Goal: Transaction & Acquisition: Book appointment/travel/reservation

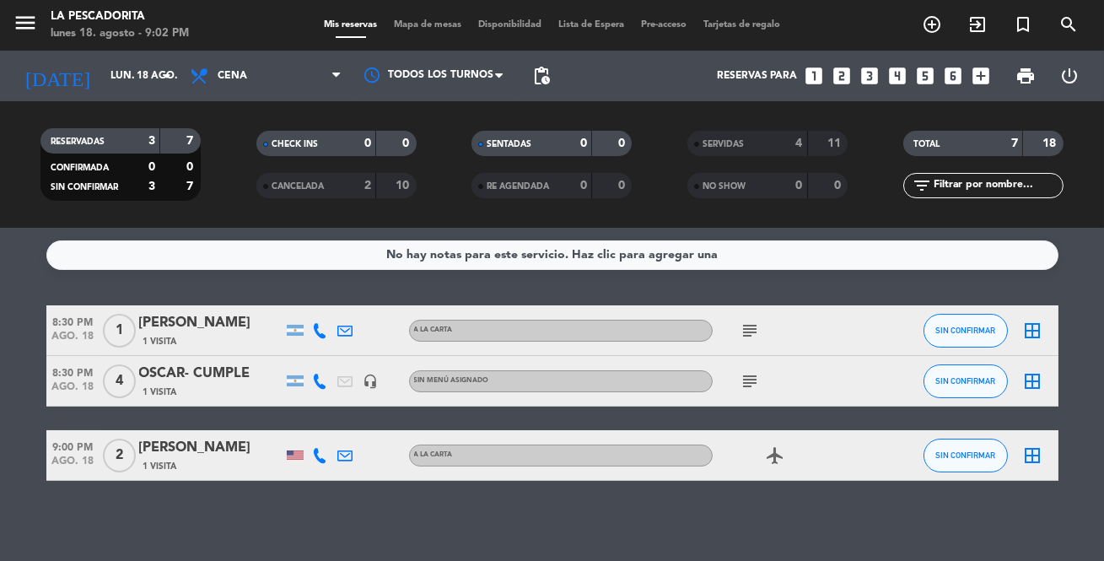
click at [783, 504] on div "No hay notas para este servicio. Haz clic para agregar una 8:30 PM ago. 18 1 [P…" at bounding box center [552, 394] width 1104 height 333
click at [868, 71] on icon "looks_3" at bounding box center [870, 76] width 22 height 22
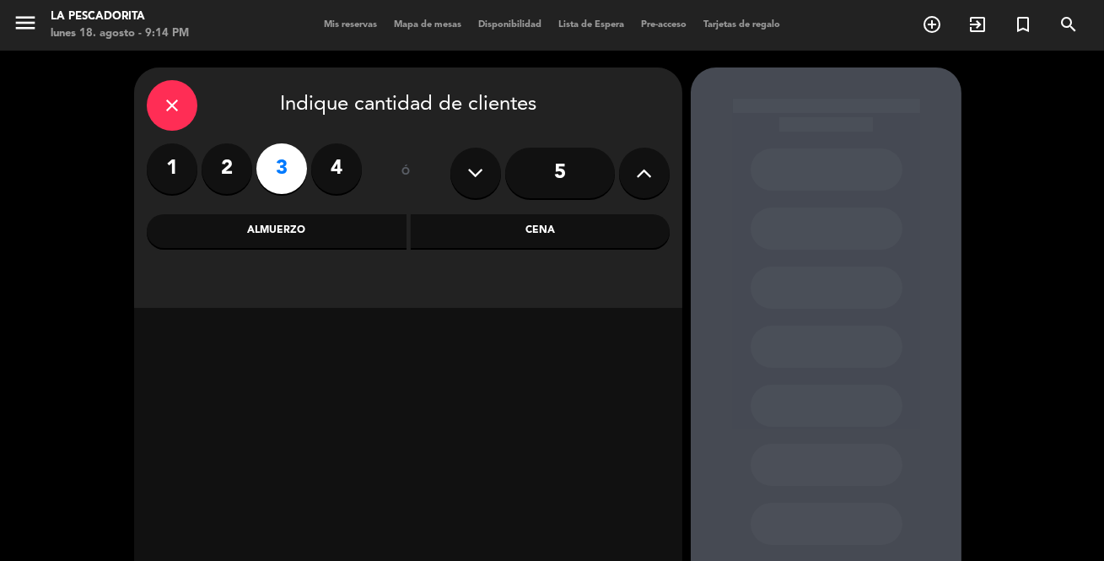
click at [488, 221] on div "Cena" at bounding box center [541, 231] width 260 height 34
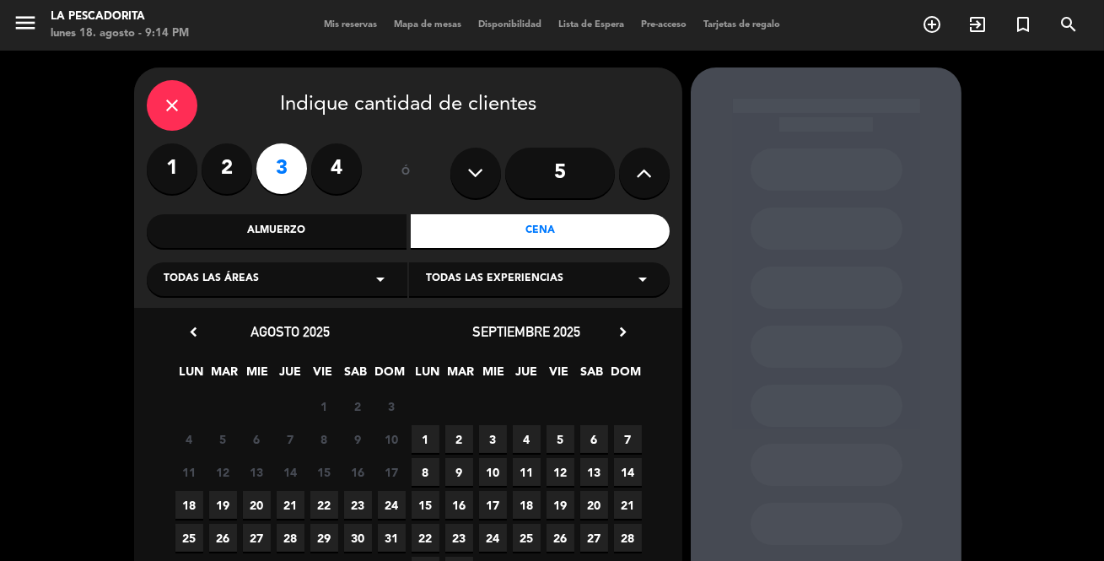
click at [260, 499] on span "20" at bounding box center [257, 505] width 28 height 28
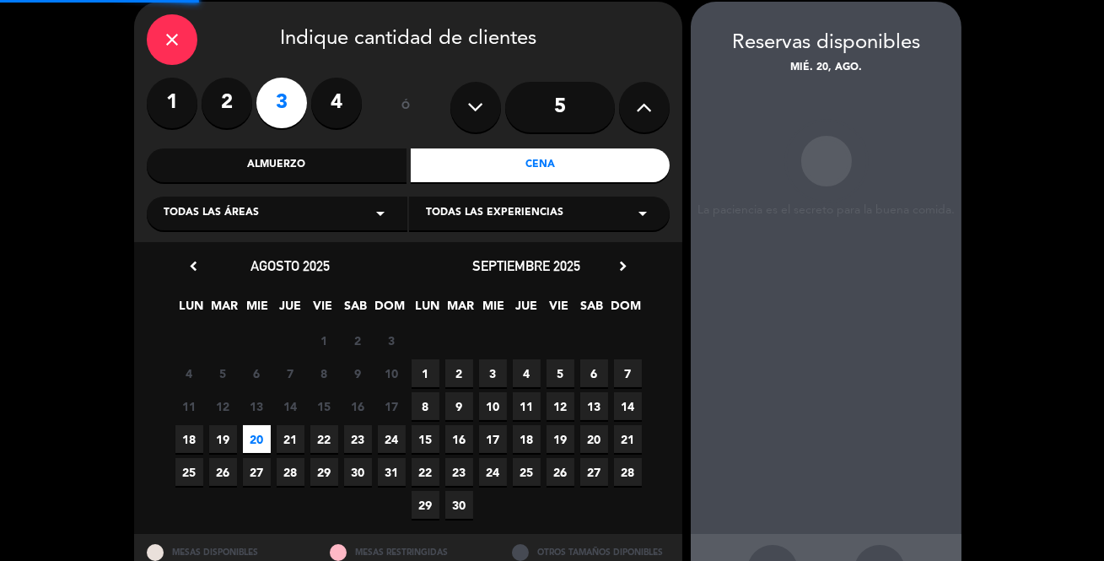
scroll to position [67, 0]
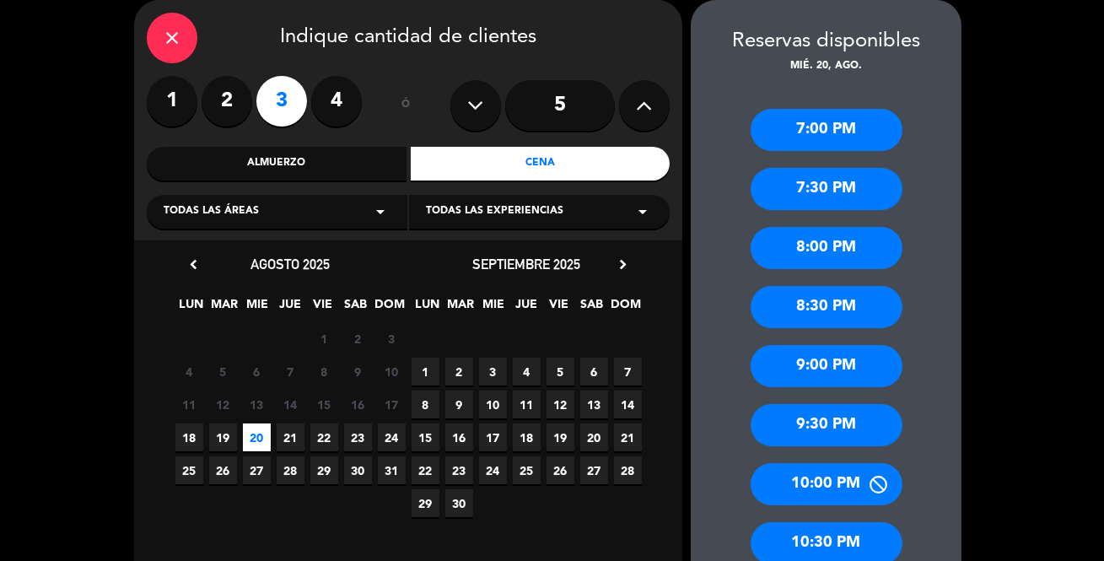
click at [848, 120] on div "7:00 PM" at bounding box center [827, 130] width 152 height 42
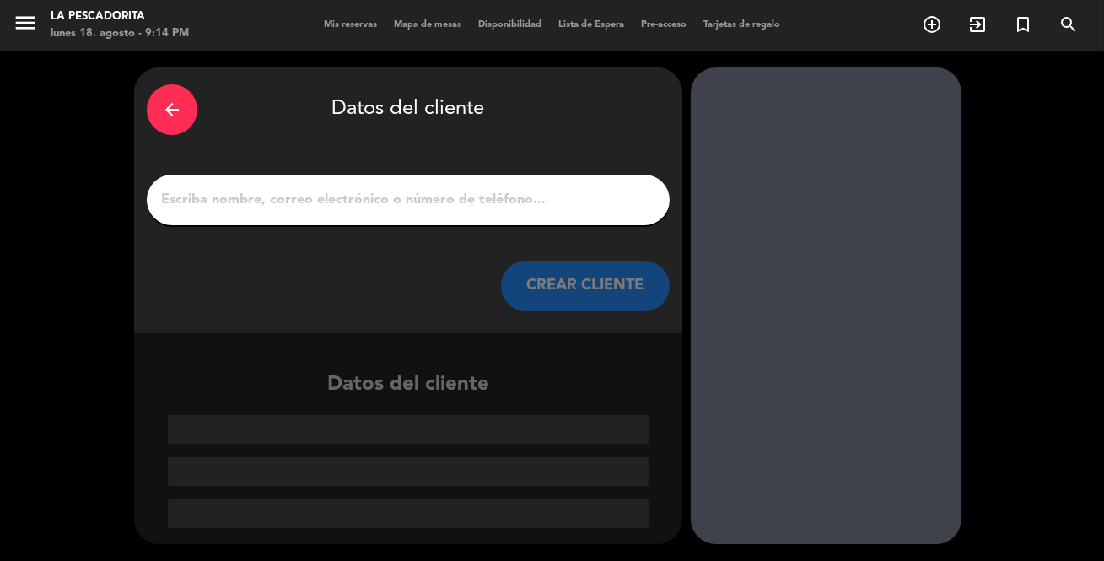
click at [511, 209] on input "1" at bounding box center [408, 200] width 498 height 24
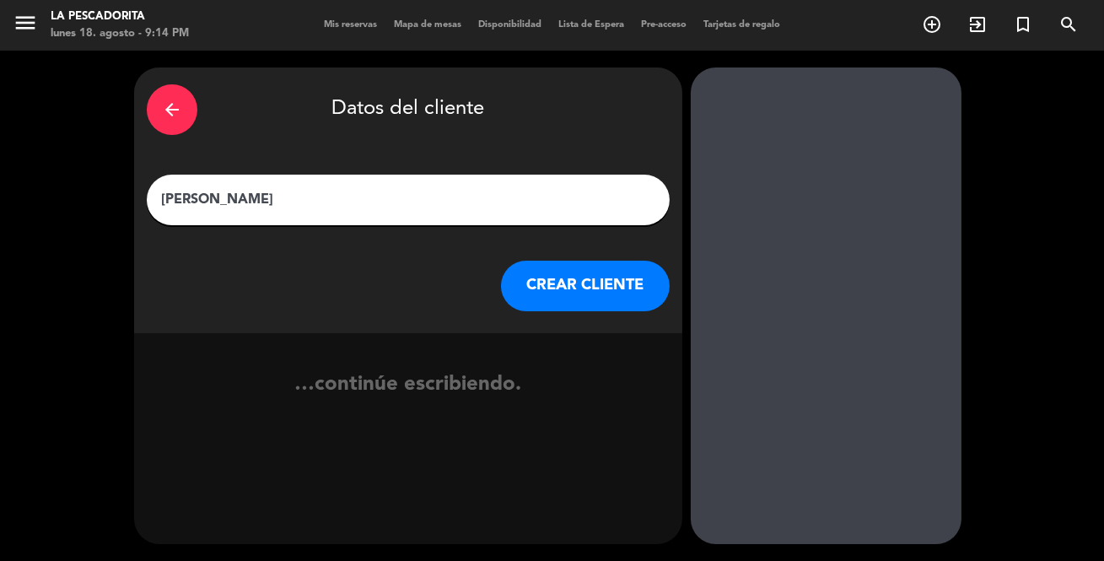
type input "[PERSON_NAME]"
click at [568, 287] on button "CREAR CLIENTE" at bounding box center [585, 286] width 169 height 51
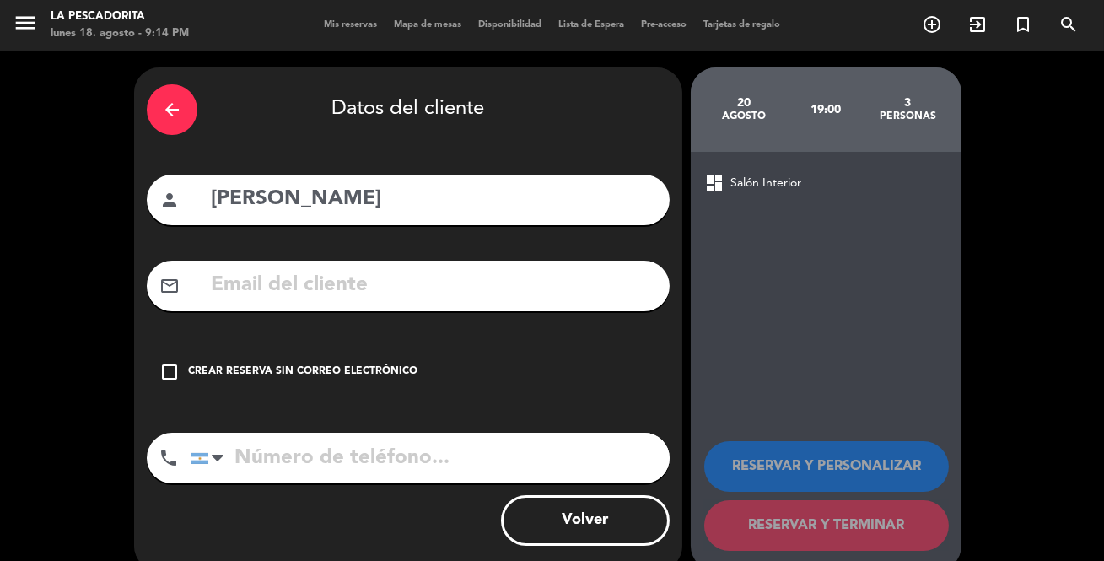
click at [322, 370] on div "Crear reserva sin correo electrónico" at bounding box center [302, 372] width 229 height 17
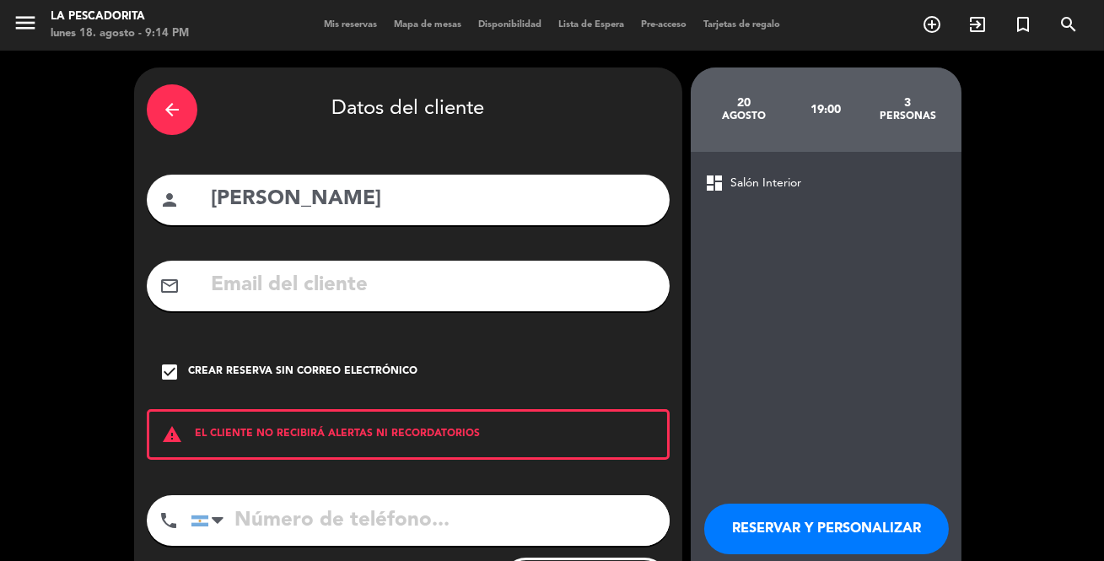
click at [329, 501] on input "tel" at bounding box center [430, 520] width 479 height 51
type input "1149154732"
click at [828, 521] on button "RESERVAR Y PERSONALIZAR" at bounding box center [826, 529] width 245 height 51
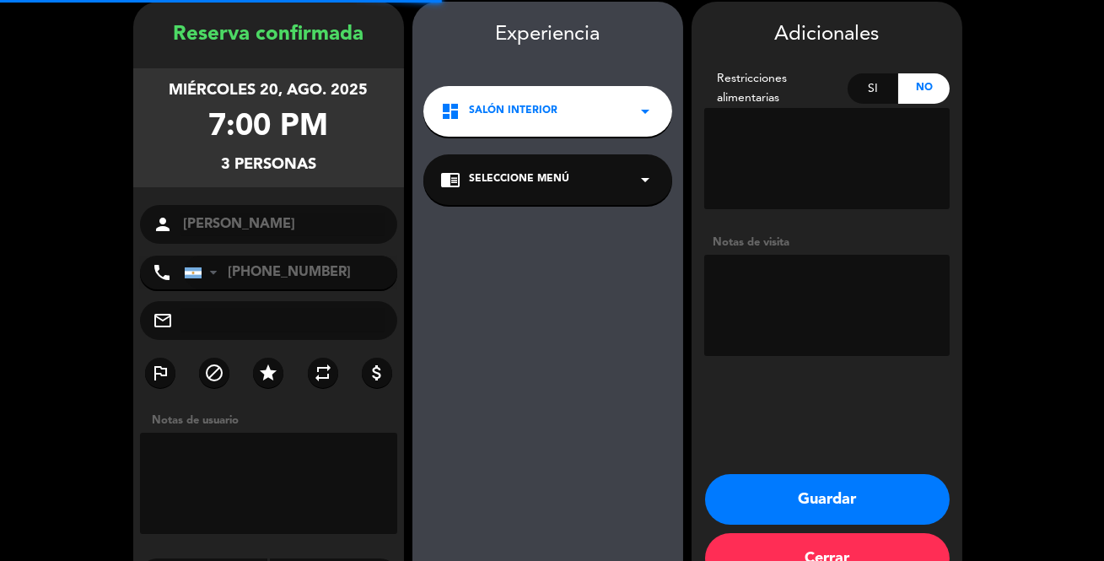
scroll to position [67, 0]
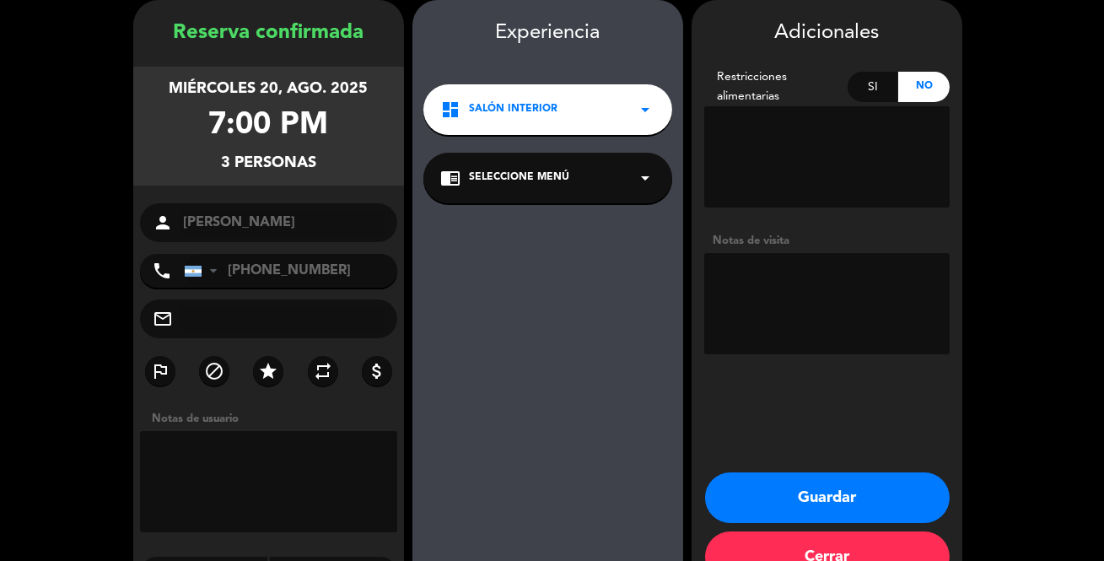
click at [824, 314] on textarea at bounding box center [826, 303] width 245 height 101
type textarea "ES CUMPLEAÑOS"
click at [834, 492] on button "Guardar" at bounding box center [827, 497] width 245 height 51
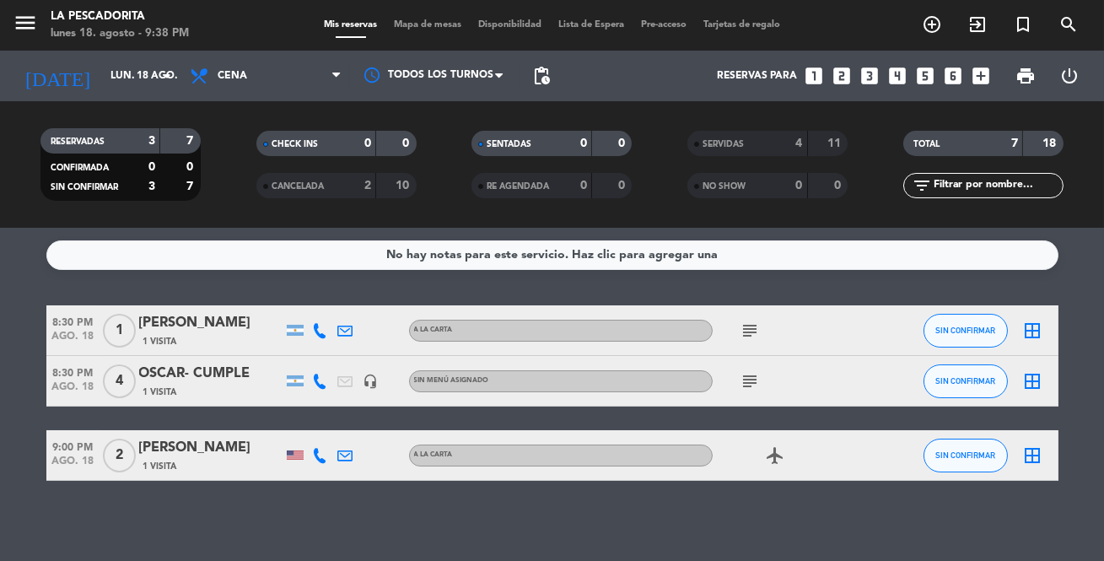
click at [871, 78] on icon "looks_3" at bounding box center [870, 76] width 22 height 22
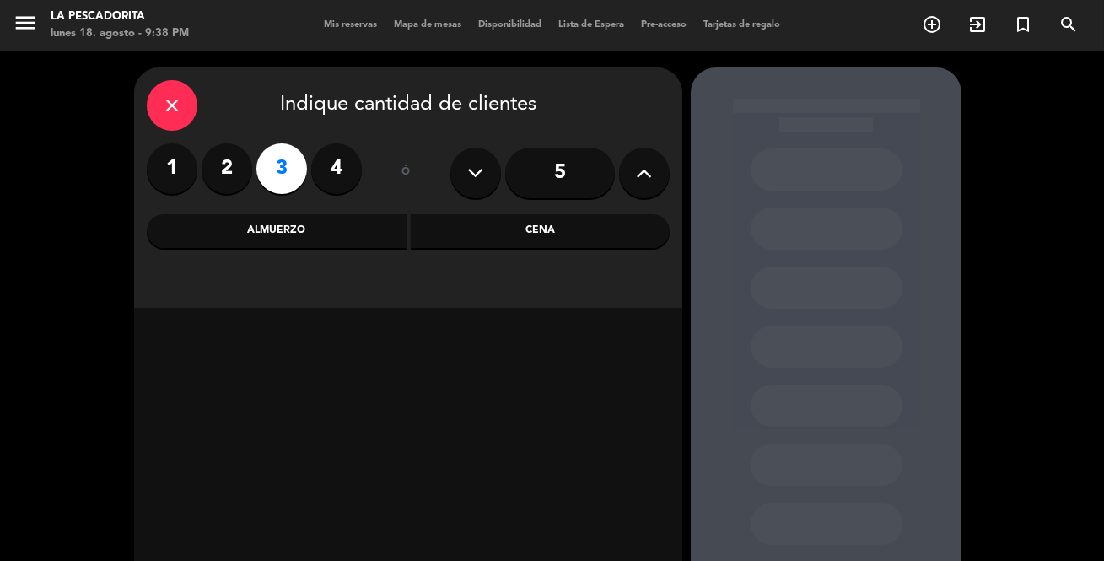
click at [531, 245] on div "Cena" at bounding box center [541, 231] width 260 height 34
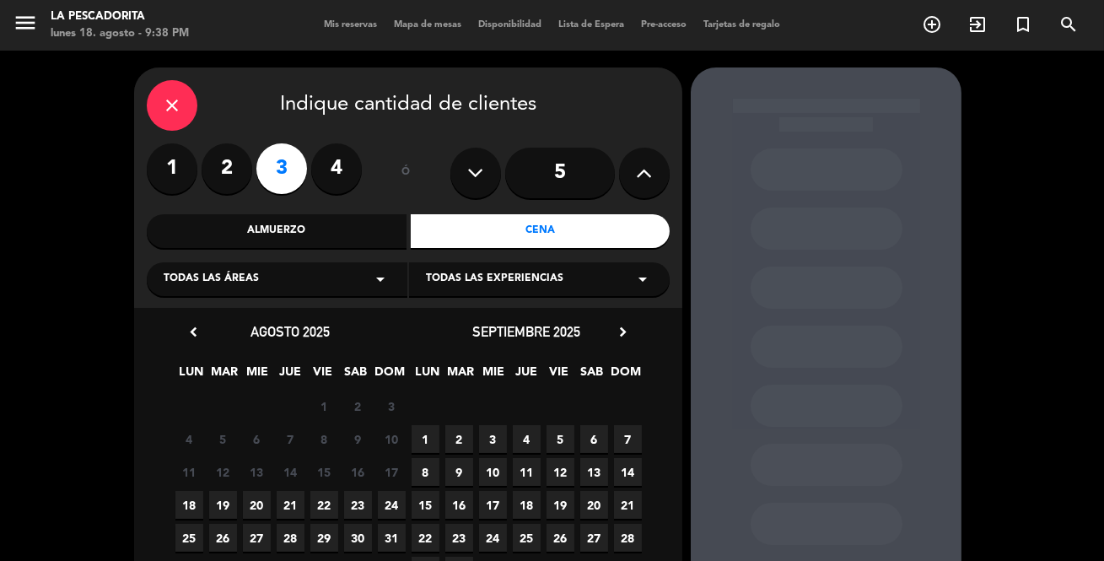
click at [213, 505] on span "19" at bounding box center [223, 505] width 28 height 28
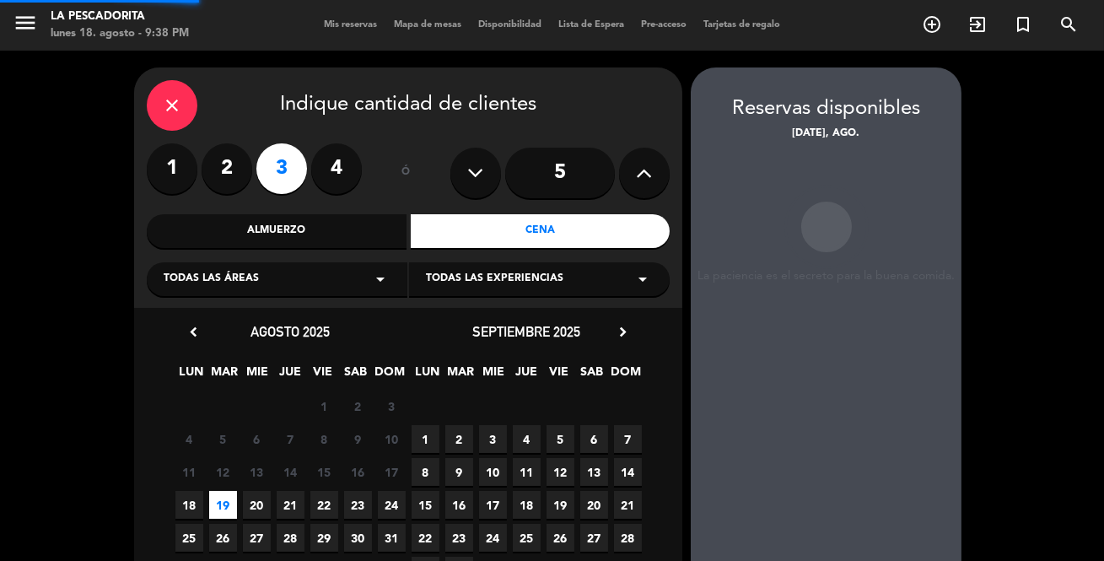
scroll to position [67, 0]
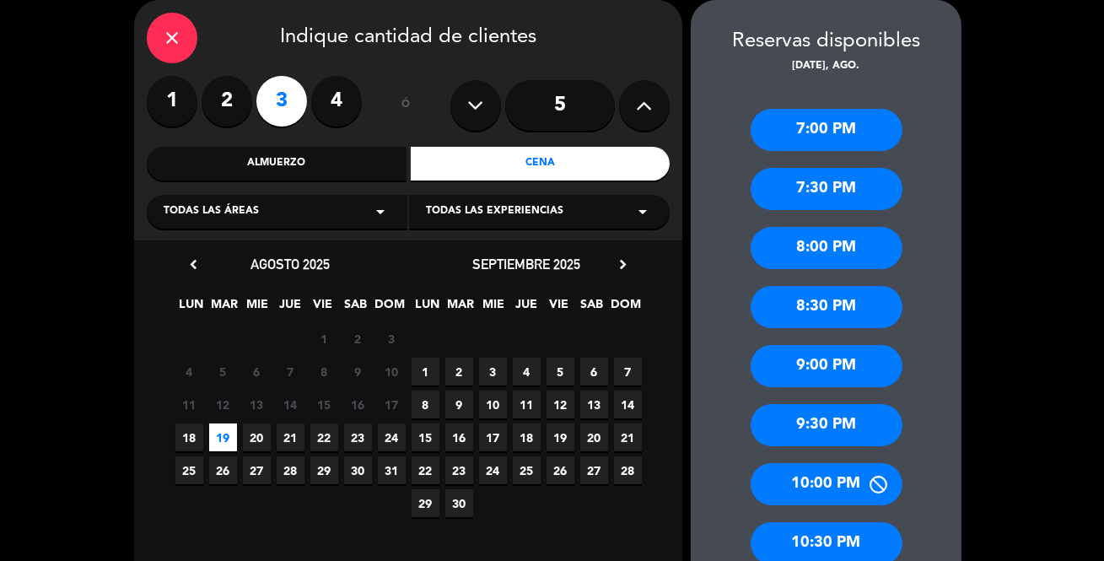
click at [817, 297] on div "8:30 PM" at bounding box center [827, 307] width 152 height 42
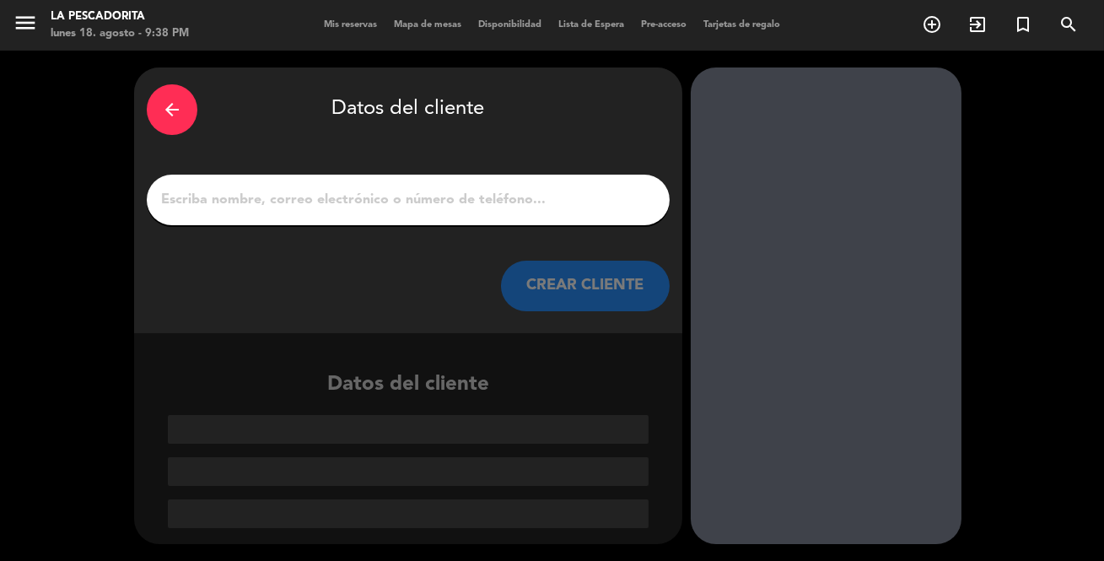
scroll to position [0, 0]
click at [477, 203] on input "1" at bounding box center [408, 200] width 498 height 24
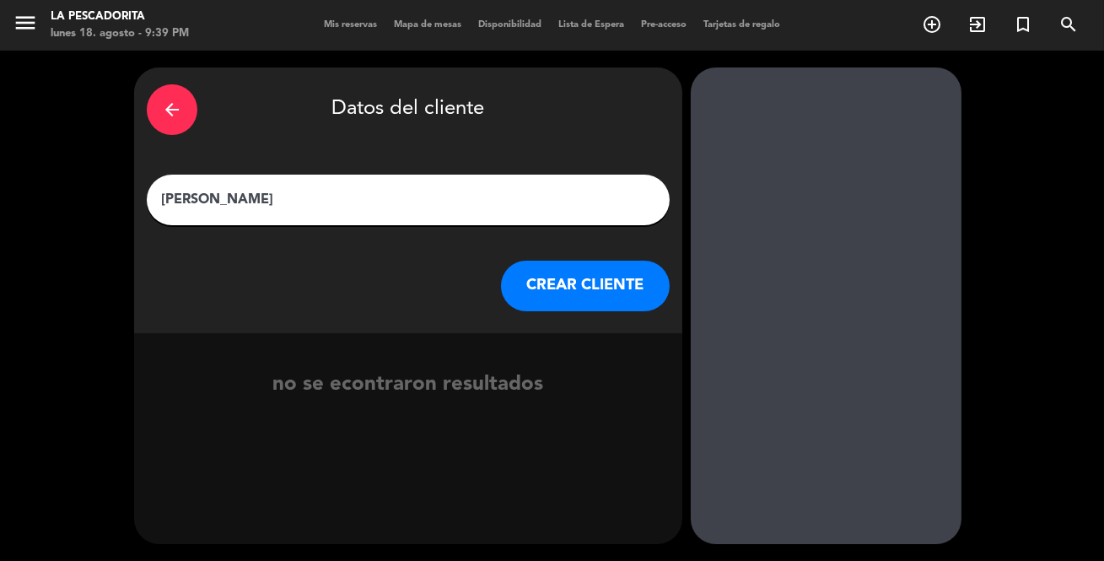
click at [240, 199] on input "[PERSON_NAME]" at bounding box center [408, 200] width 498 height 24
type input "[PERSON_NAME]"
click at [634, 280] on button "CREAR CLIENTE" at bounding box center [585, 286] width 169 height 51
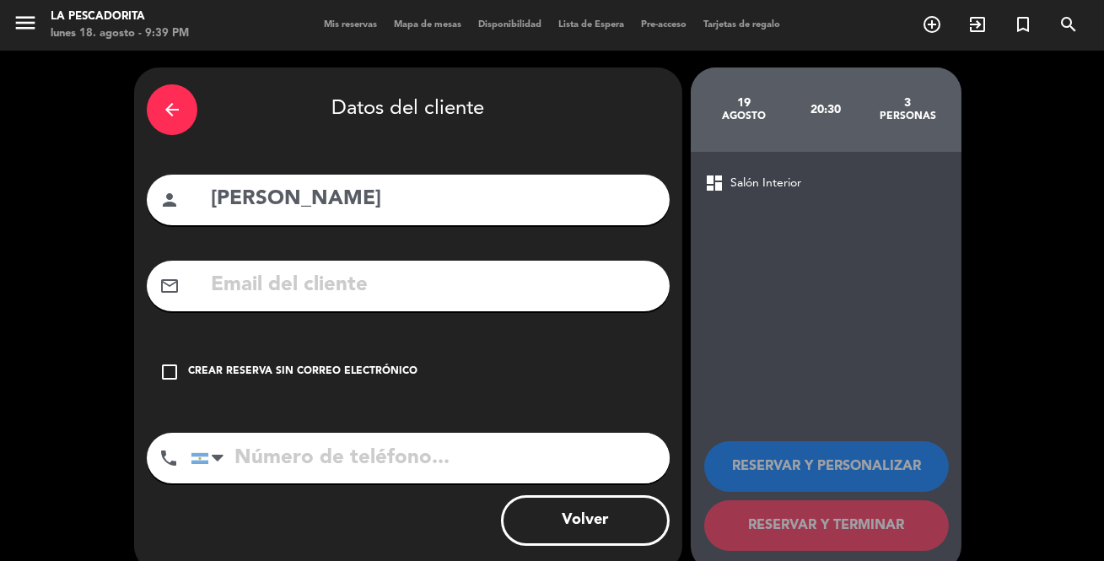
click at [248, 366] on div "Crear reserva sin correo electrónico" at bounding box center [302, 372] width 229 height 17
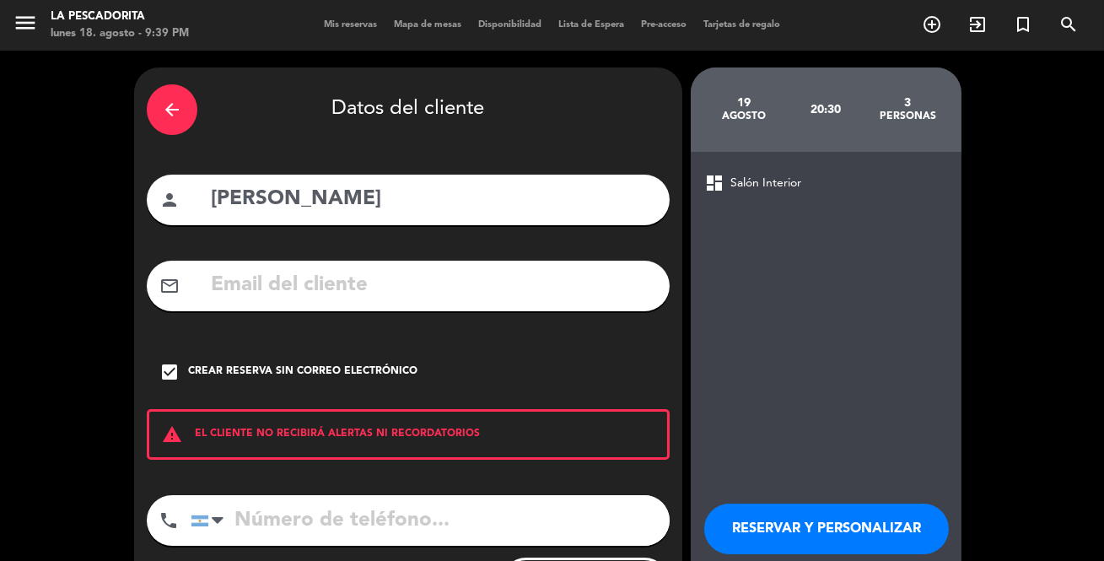
click at [310, 517] on input "tel" at bounding box center [430, 520] width 479 height 51
type input "1144461296"
click at [842, 509] on button "RESERVAR Y PERSONALIZAR" at bounding box center [826, 529] width 245 height 51
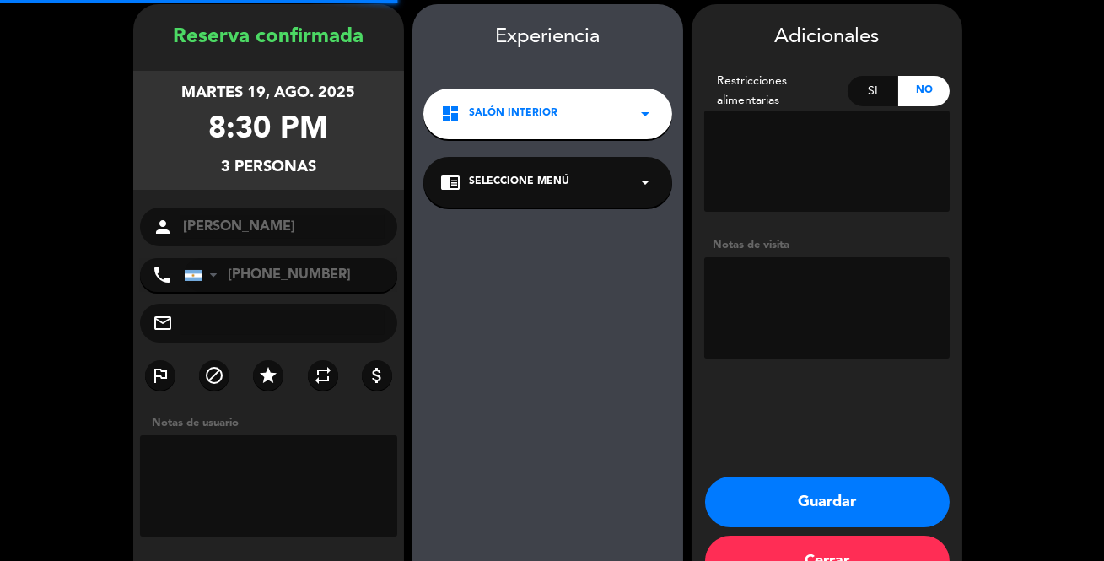
scroll to position [67, 0]
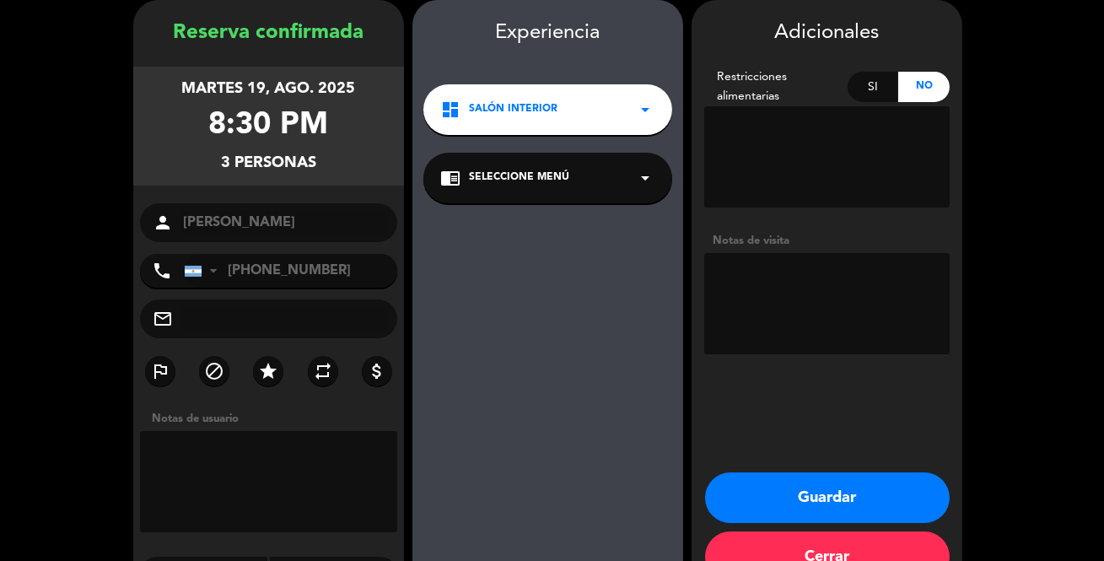
click at [855, 478] on button "Guardar" at bounding box center [827, 497] width 245 height 51
